Goal: Information Seeking & Learning: Check status

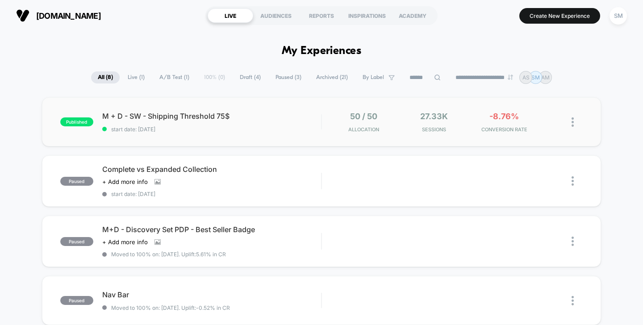
click at [168, 108] on div "published M + D - SW - Shipping Threshold 75$ start date: 10/2/2025 50 / 50 All…" at bounding box center [322, 121] width 560 height 49
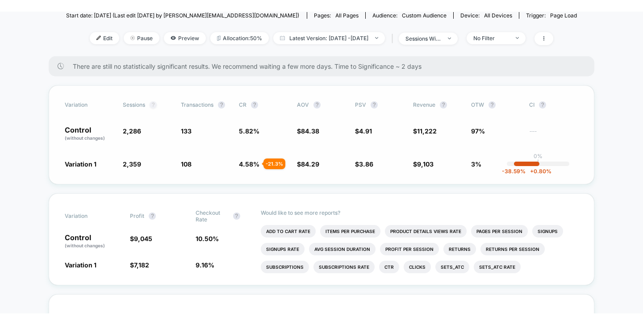
scroll to position [104, 0]
